Goal: Transaction & Acquisition: Purchase product/service

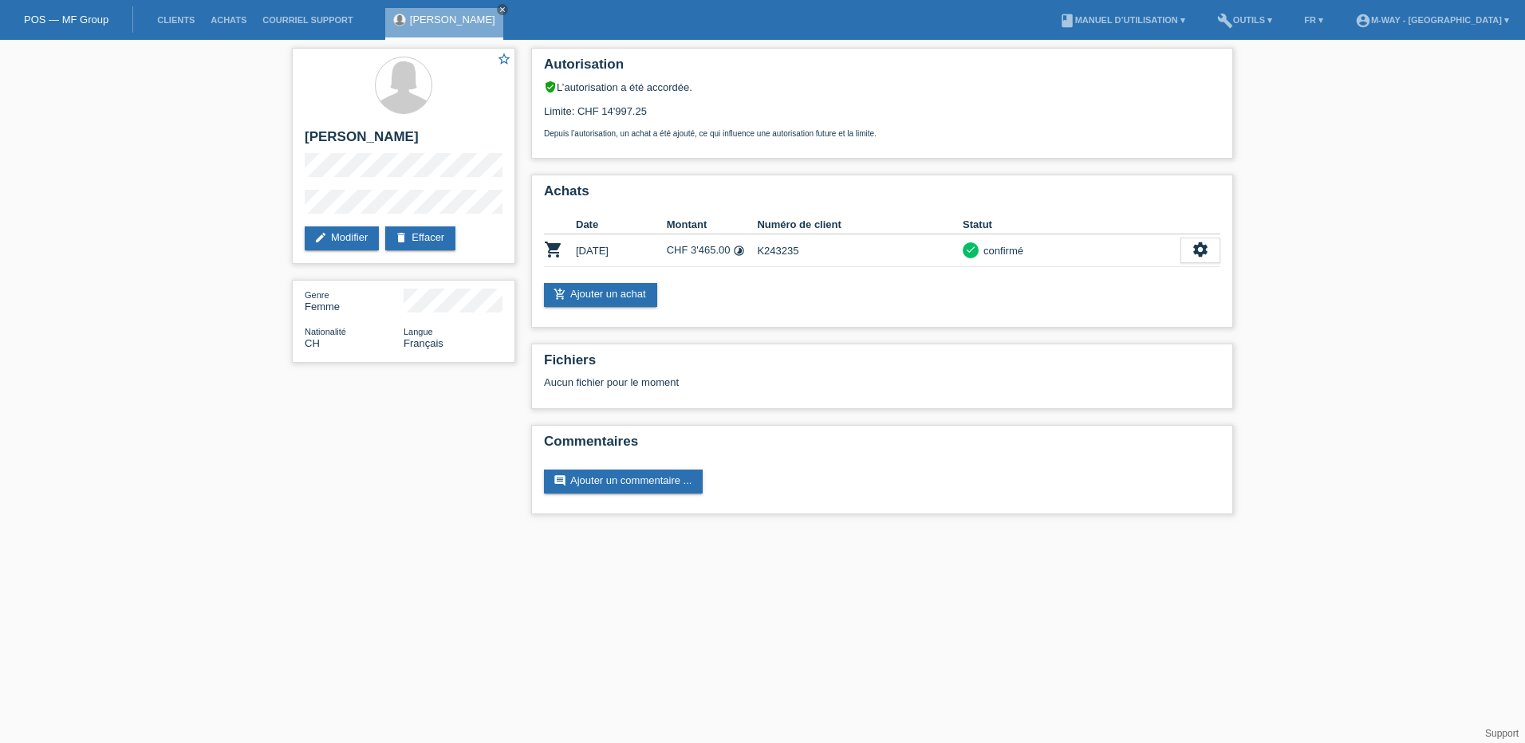
click at [178, 14] on li "Clients" at bounding box center [175, 20] width 53 height 41
click at [178, 21] on link "Clients" at bounding box center [175, 20] width 53 height 10
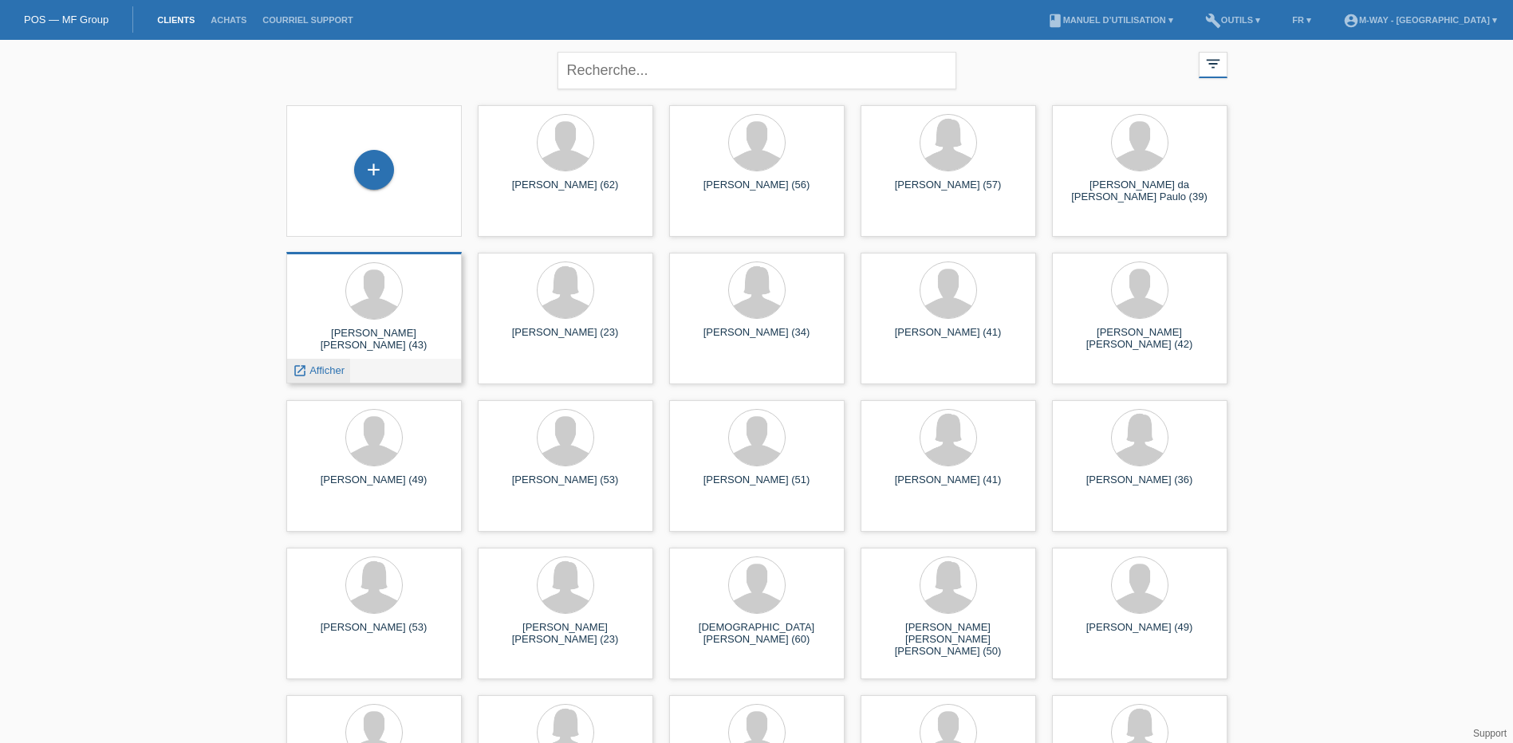
click at [325, 370] on span "Afficher" at bounding box center [326, 370] width 35 height 12
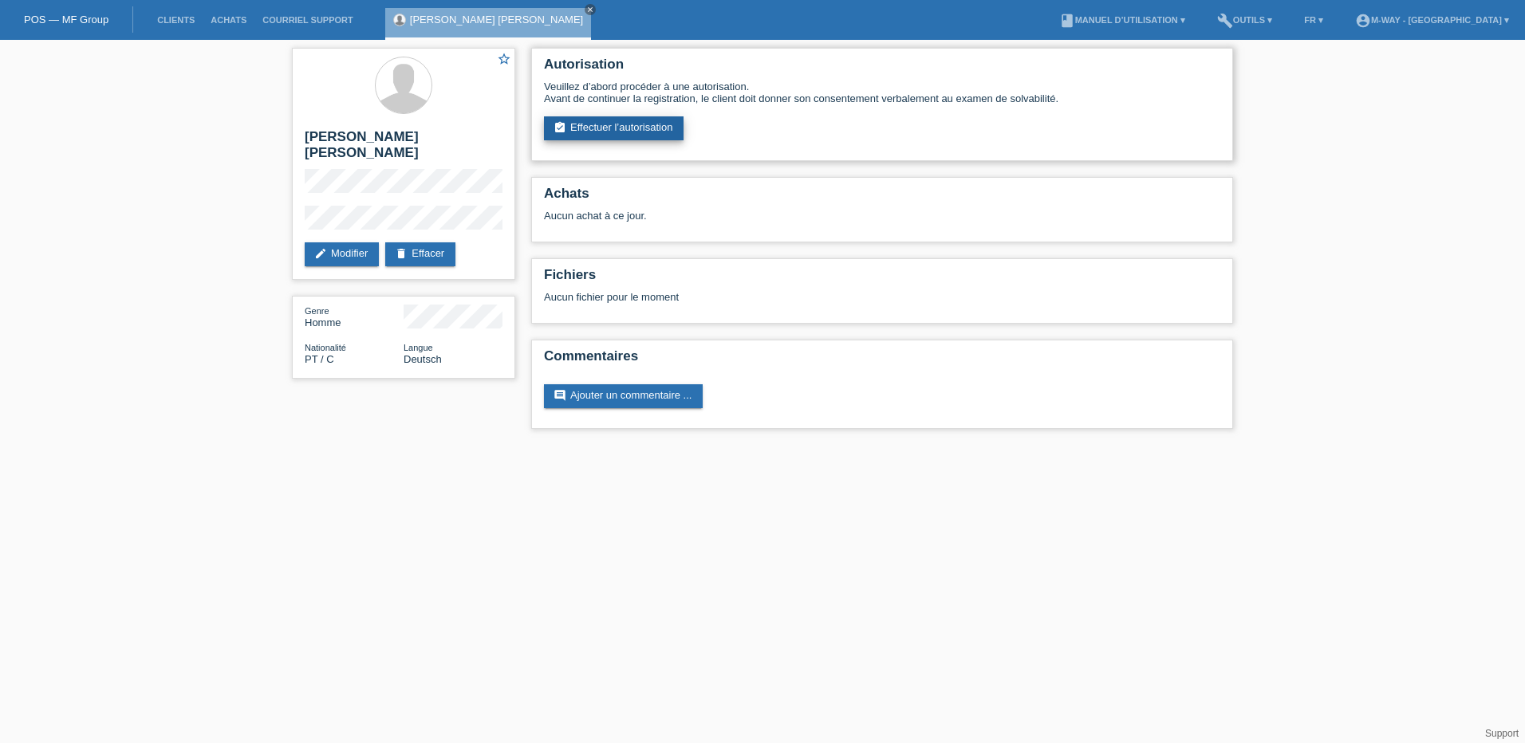
click at [595, 133] on link "assignment_turned_in Effectuer l’autorisation" at bounding box center [614, 128] width 140 height 24
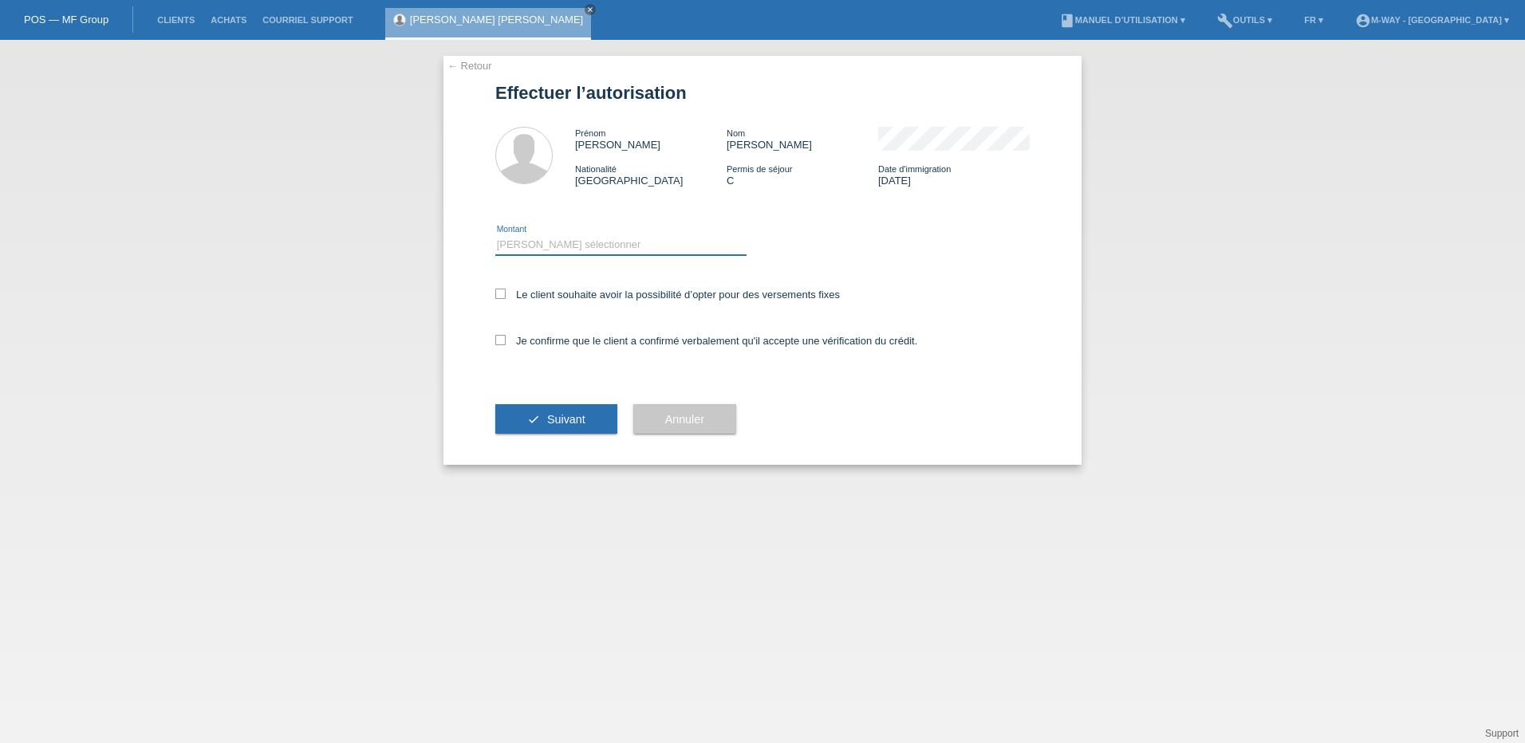
click at [581, 241] on select "Veuillez sélectionner CHF 1.00 - CHF 499.00 CHF 500.00 - CHF 1'999.00 CHF 2'000…" at bounding box center [620, 244] width 251 height 19
select select "3"
click at [495, 235] on select "Veuillez sélectionner CHF 1.00 - CHF 499.00 CHF 500.00 - CHF 1'999.00 CHF 2'000…" at bounding box center [620, 244] width 251 height 19
drag, startPoint x: 503, startPoint y: 292, endPoint x: 496, endPoint y: 321, distance: 30.4
click at [502, 296] on icon at bounding box center [500, 294] width 10 height 10
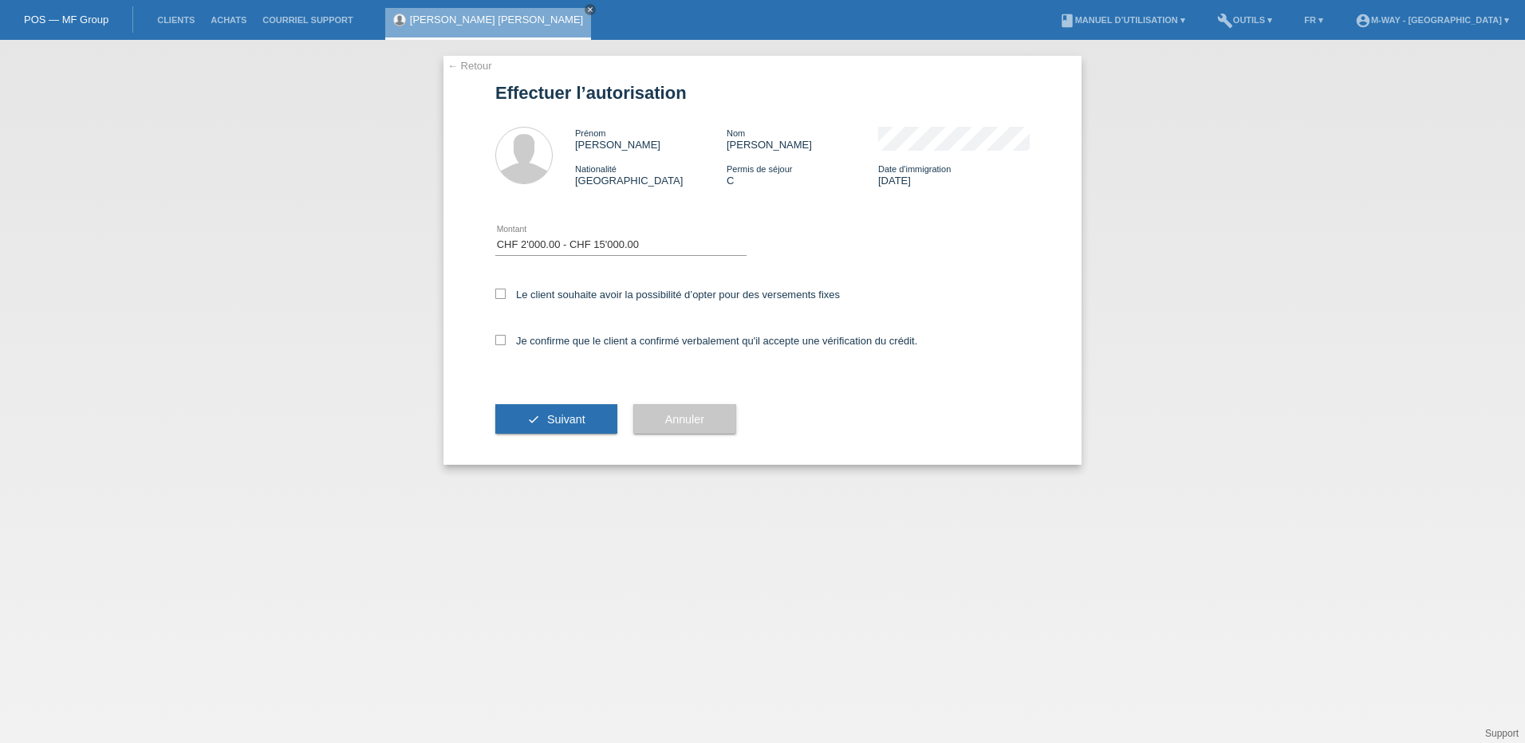
click at [502, 296] on input "Le client souhaite avoir la possibilité d’opter pour des versements fixes" at bounding box center [500, 294] width 10 height 10
checkbox input "true"
click at [498, 341] on icon at bounding box center [500, 340] width 10 height 10
click at [498, 341] on input "Je confirme que le client a confirmé verbalement qu'il accepte une vérification…" at bounding box center [500, 340] width 10 height 10
checkbox input "true"
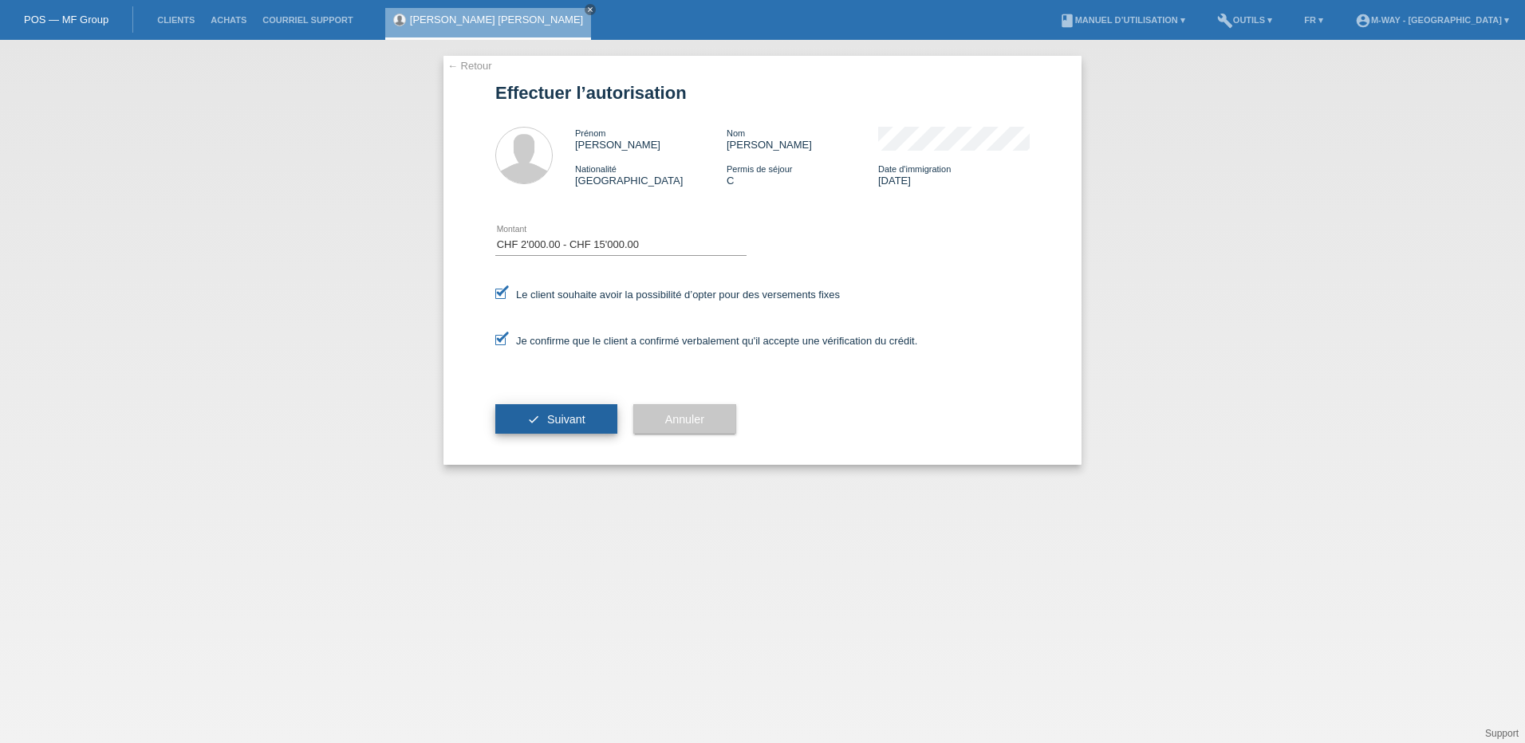
click at [561, 420] on span "Suivant" at bounding box center [566, 419] width 38 height 13
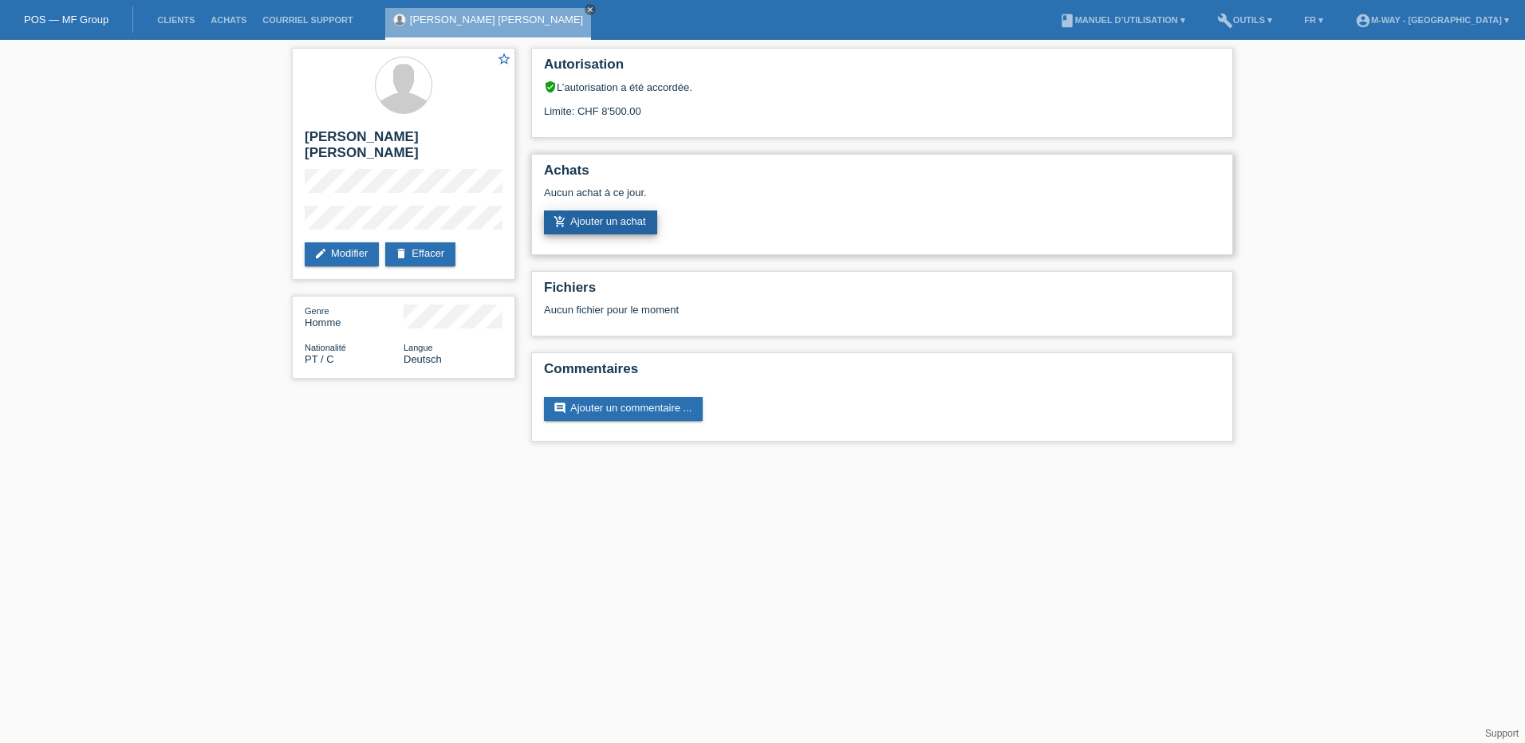
click at [591, 222] on link "add_shopping_cart Ajouter un achat" at bounding box center [600, 223] width 113 height 24
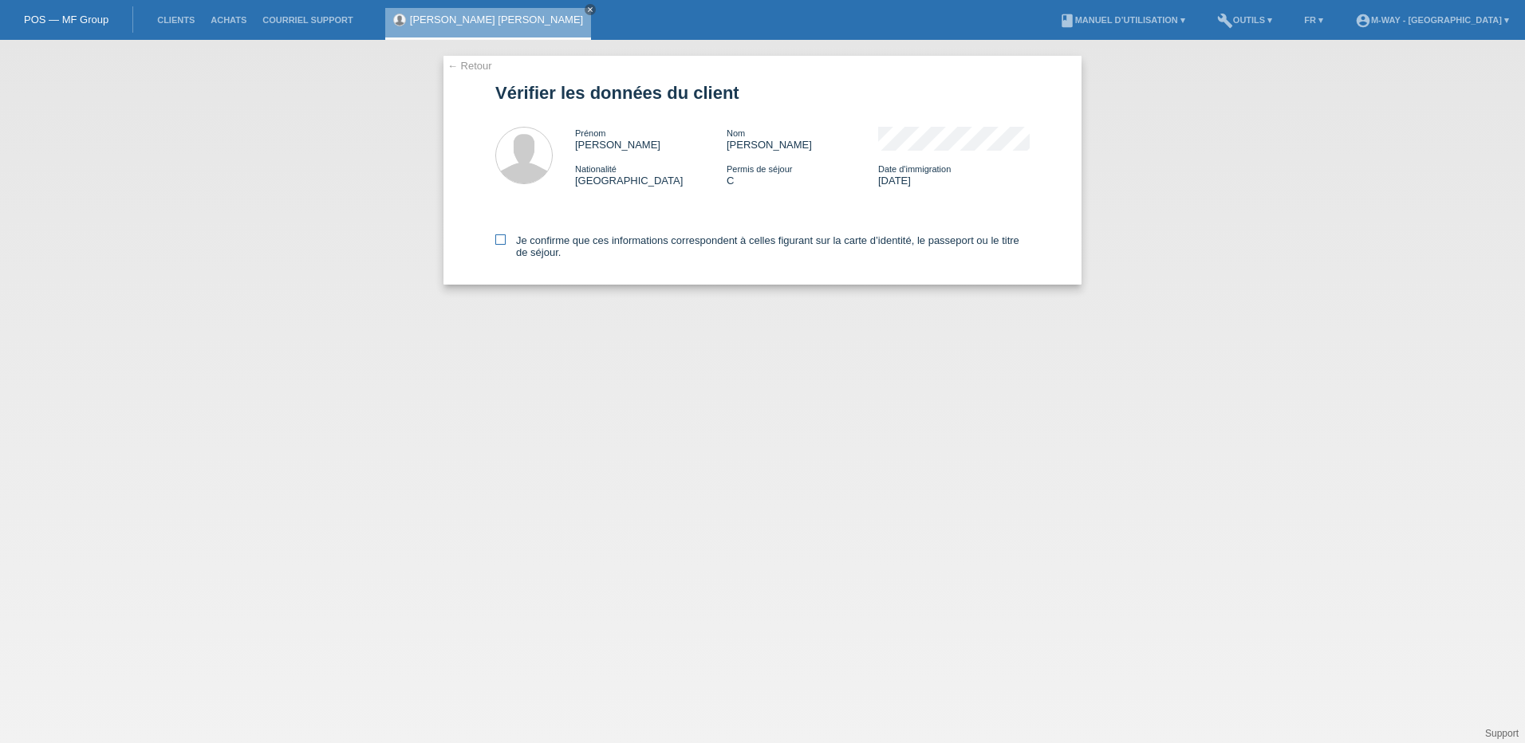
click at [504, 241] on icon at bounding box center [500, 239] width 10 height 10
click at [504, 241] on input "Je confirme que ces informations correspondent à celles figurant sur la carte d…" at bounding box center [500, 239] width 10 height 10
checkbox input "true"
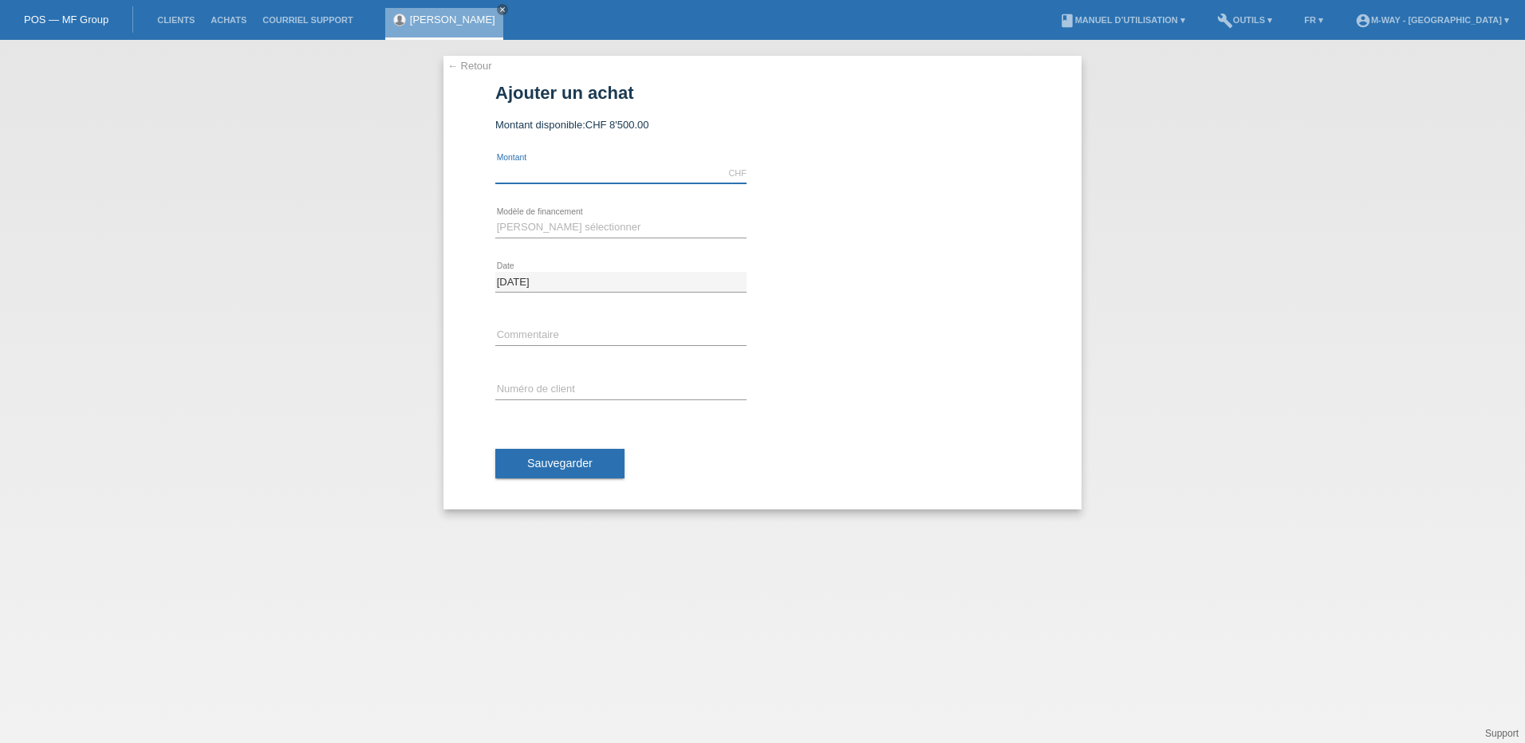
click at [573, 172] on input "text" at bounding box center [620, 173] width 251 height 20
type input "3599.00"
click at [539, 223] on select "Veuillez sélectionner Taux fixes Achat sur facture avec paiement partiel" at bounding box center [620, 227] width 251 height 19
select select "77"
click at [495, 218] on select "Veuillez sélectionner Taux fixes Achat sur facture avec paiement partiel" at bounding box center [620, 227] width 251 height 19
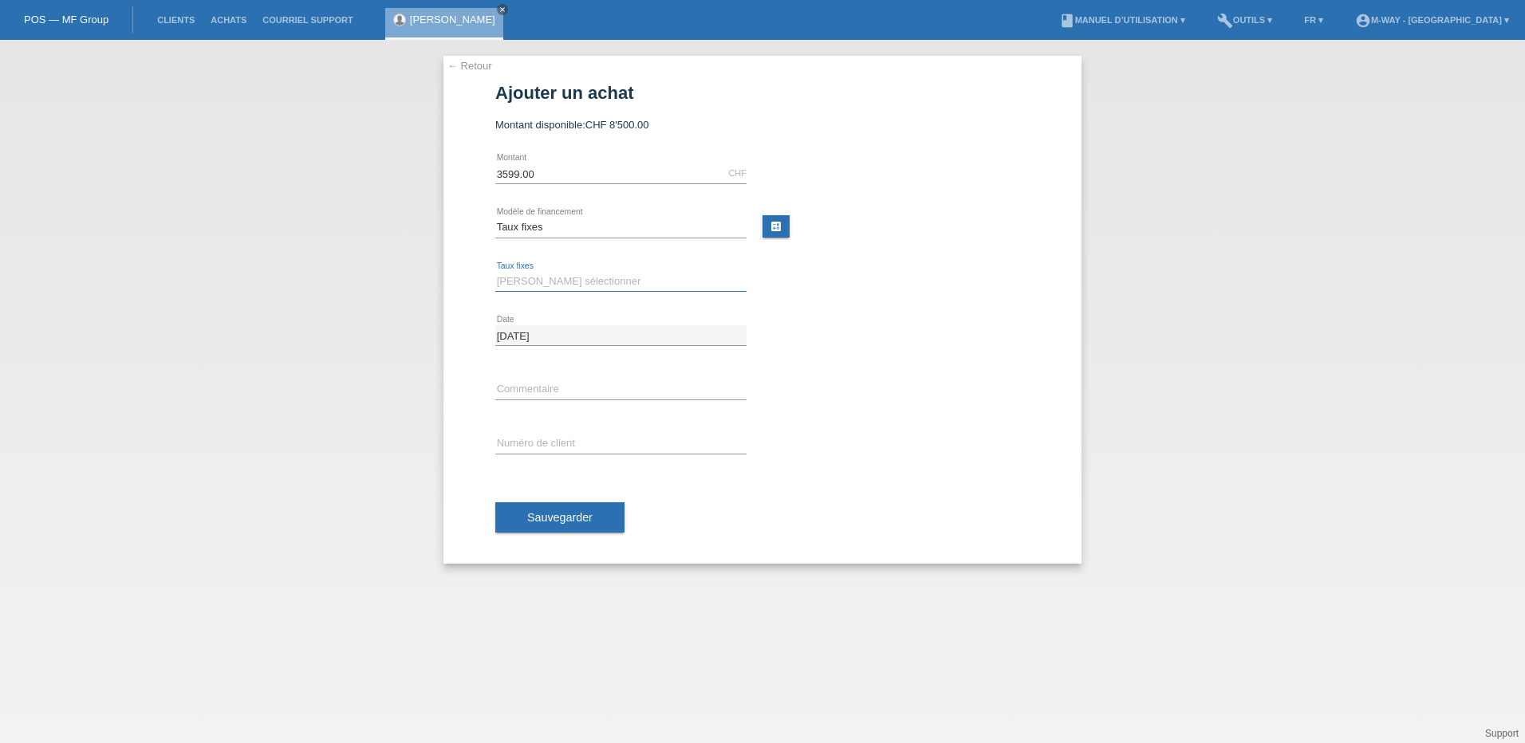
click at [540, 277] on select "Veuillez sélectionner 4 versements 5 versements 6 versements 7 versements 8 ver…" at bounding box center [620, 281] width 251 height 19
select select "202"
click at [495, 272] on select "Veuillez sélectionner 4 versements 5 versements 6 versements 7 versements 8 ver…" at bounding box center [620, 281] width 251 height 19
click at [541, 444] on input "text" at bounding box center [620, 444] width 251 height 20
type input "K243257"
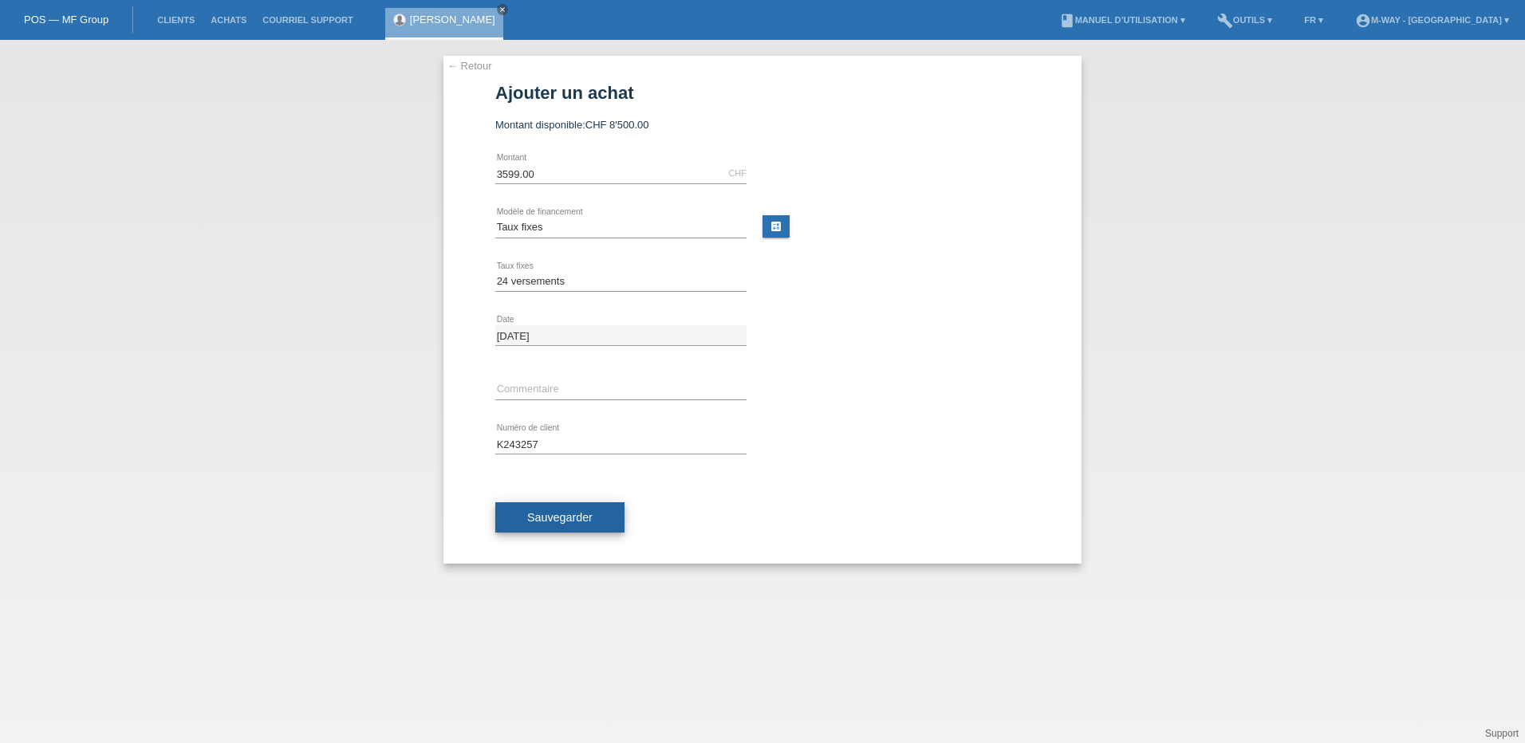
click at [549, 525] on button "Sauvegarder" at bounding box center [559, 517] width 129 height 30
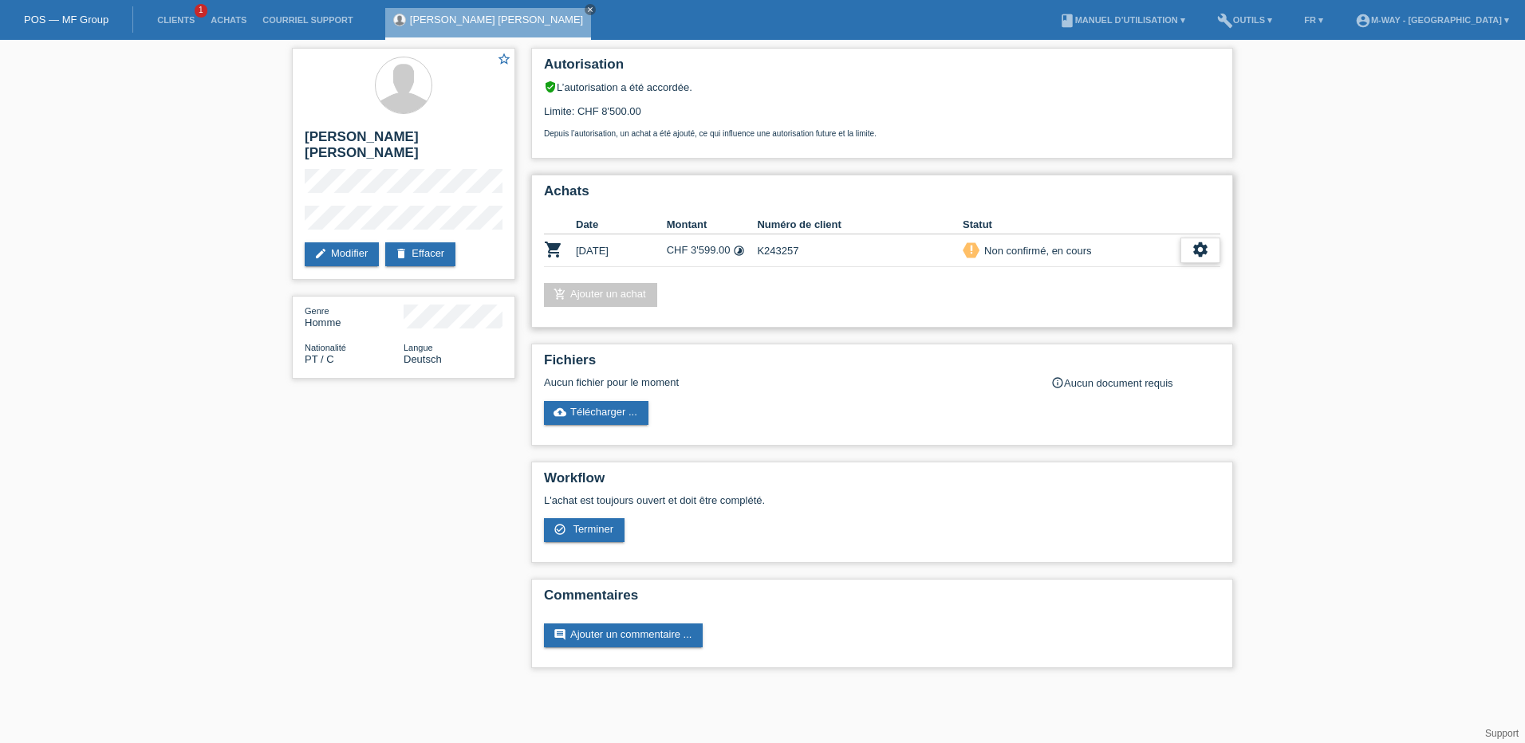
click at [1191, 248] on div "settings" at bounding box center [1200, 251] width 40 height 26
click at [1114, 323] on div "check_circle_outline Terminer" at bounding box center [1131, 324] width 176 height 24
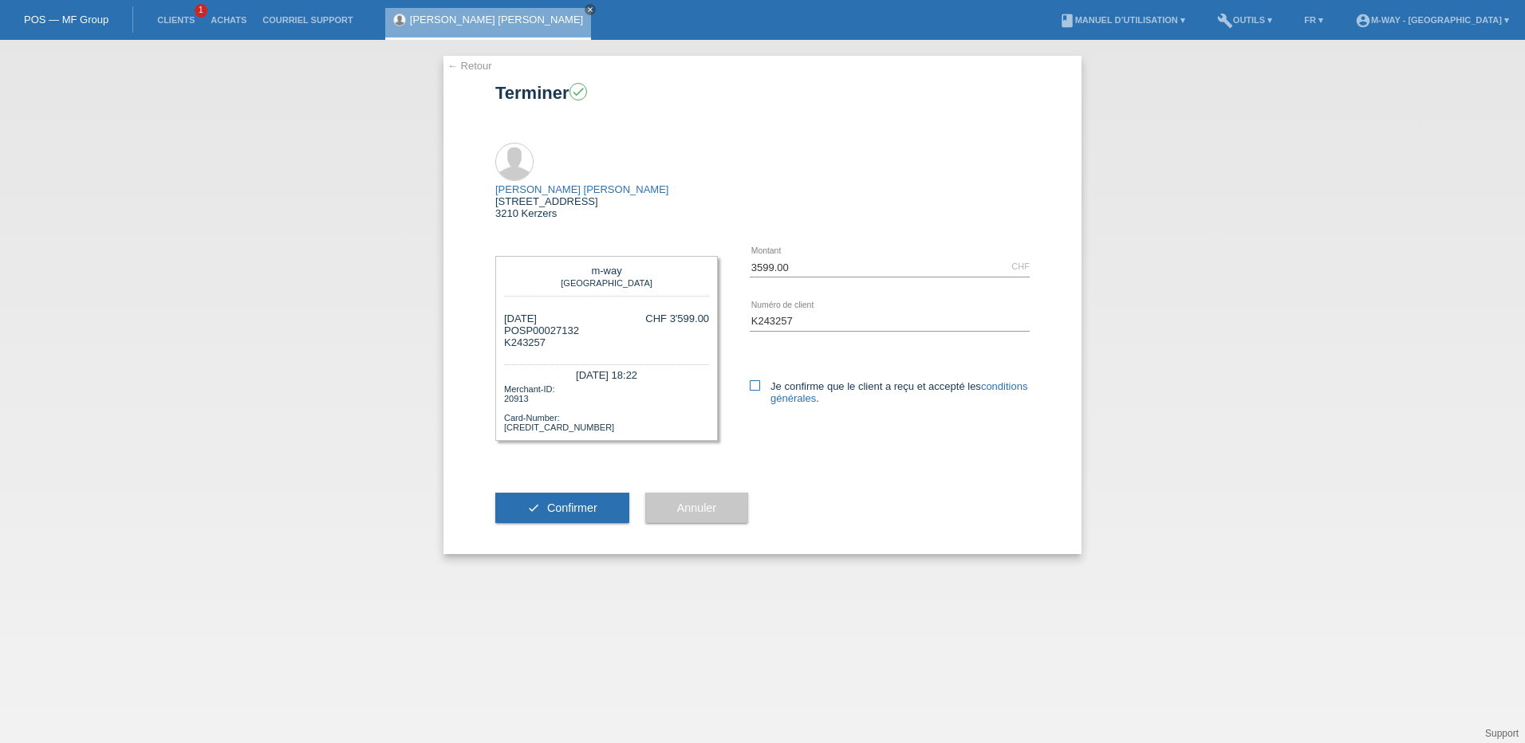
click at [753, 380] on icon at bounding box center [755, 385] width 10 height 10
click at [753, 380] on input "Je confirme que le client a reçu et accepté les conditions générales ." at bounding box center [755, 385] width 10 height 10
checkbox input "true"
click at [574, 502] on span "Confirmer" at bounding box center [572, 508] width 50 height 13
